Goal: Task Accomplishment & Management: Use online tool/utility

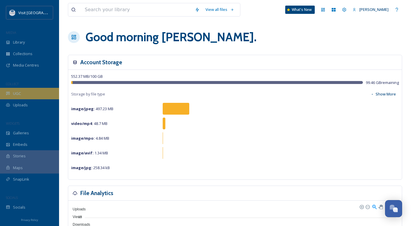
click at [20, 94] on span "UGC" at bounding box center [17, 94] width 8 height 6
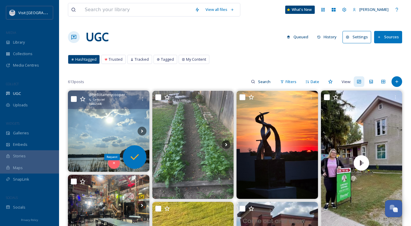
click at [136, 157] on icon at bounding box center [134, 157] width 8 height 6
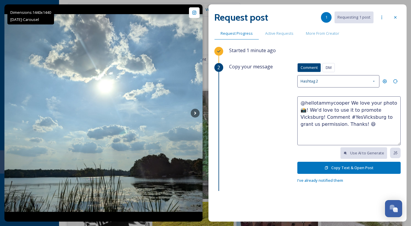
click at [339, 167] on button "Copy Text & Open Post" at bounding box center [348, 168] width 103 height 12
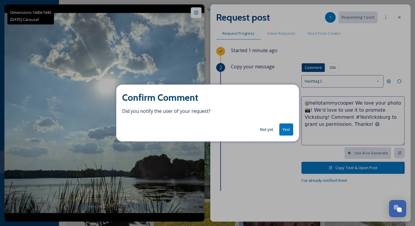
click at [269, 129] on button "Not yet" at bounding box center [266, 130] width 19 height 12
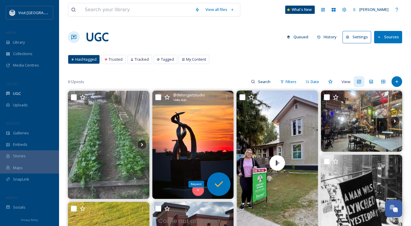
click at [221, 184] on icon at bounding box center [218, 184] width 8 height 6
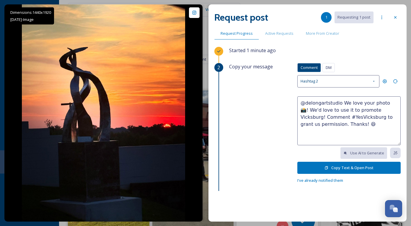
click at [332, 168] on button "Copy Text & Open Post" at bounding box center [348, 168] width 103 height 12
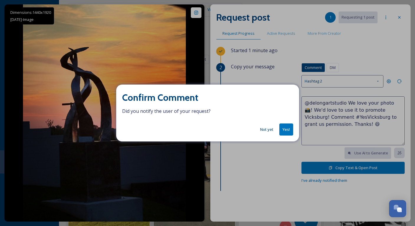
click at [291, 131] on button "Yes!" at bounding box center [286, 130] width 14 height 12
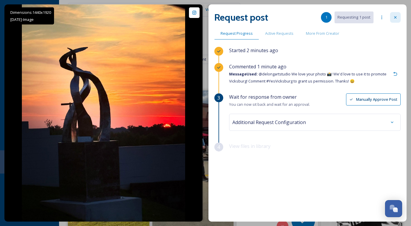
click at [396, 18] on icon at bounding box center [395, 17] width 5 height 5
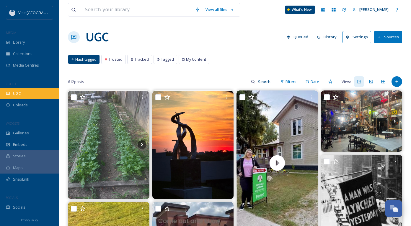
click at [15, 91] on span "UGC" at bounding box center [17, 94] width 8 height 6
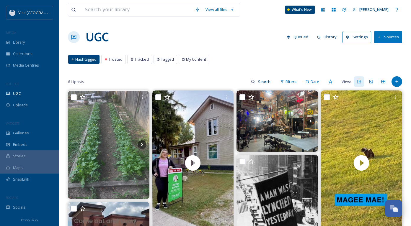
click at [302, 37] on button "Queued" at bounding box center [297, 37] width 27 height 12
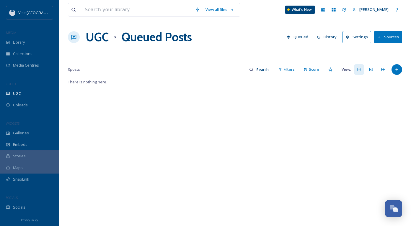
click at [327, 36] on button "History" at bounding box center [327, 37] width 26 height 12
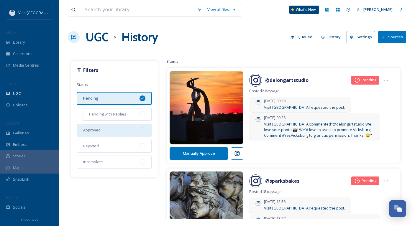
click at [86, 129] on span "Approved" at bounding box center [91, 130] width 17 height 6
